Goal: Information Seeking & Learning: Learn about a topic

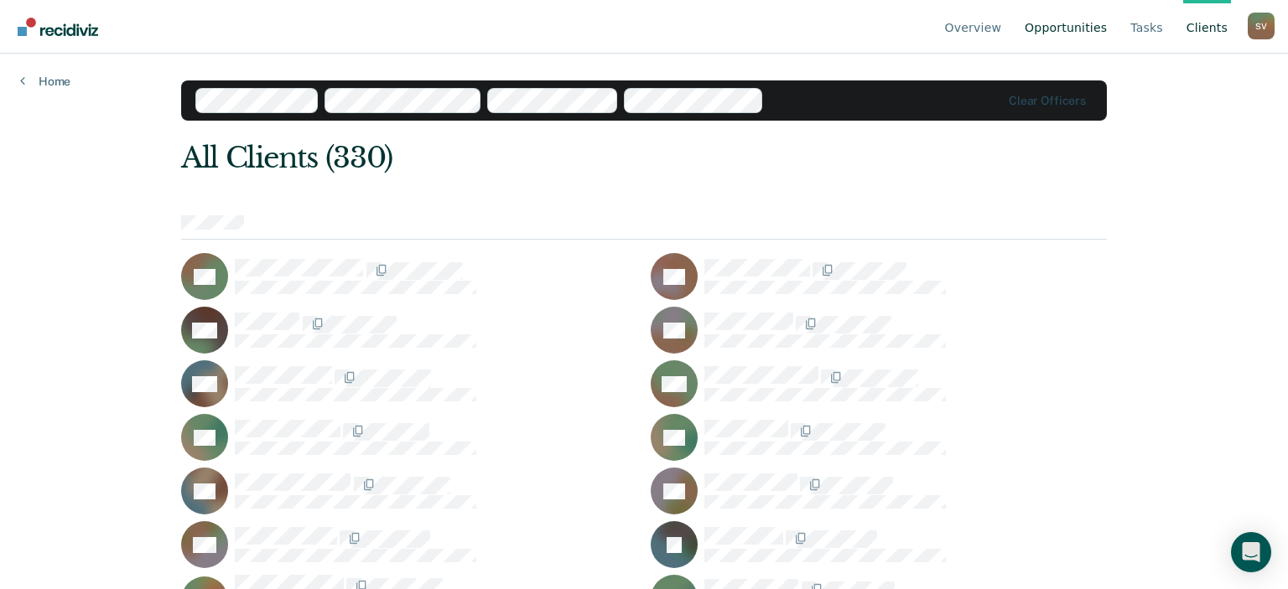
click at [1065, 29] on link "Opportunities" at bounding box center [1065, 27] width 89 height 54
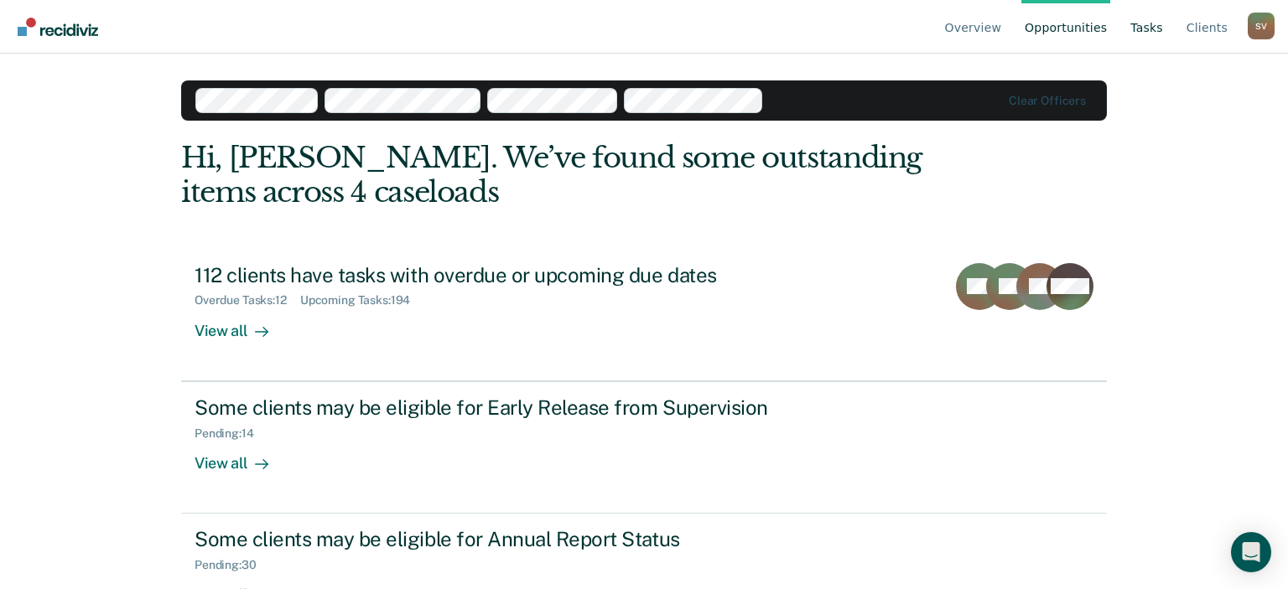
click at [1148, 26] on link "Tasks" at bounding box center [1146, 27] width 39 height 54
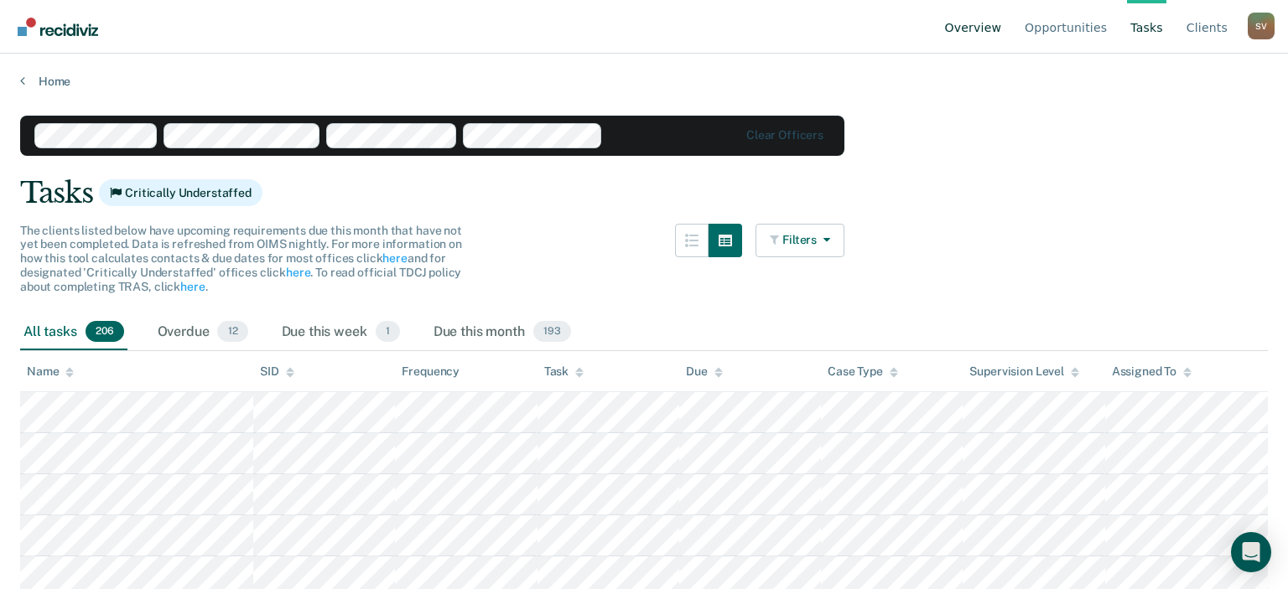
click at [996, 39] on link "Overview" at bounding box center [974, 27] width 64 height 54
